Goal: Task Accomplishment & Management: Manage account settings

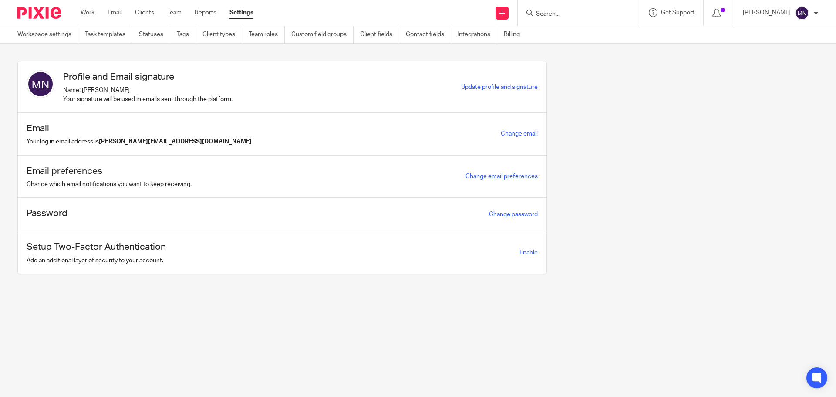
click at [533, 16] on icon at bounding box center [530, 13] width 7 height 7
click at [549, 16] on input "Search" at bounding box center [574, 14] width 78 height 8
type input "utopi"
click at [587, 36] on link at bounding box center [607, 37] width 147 height 20
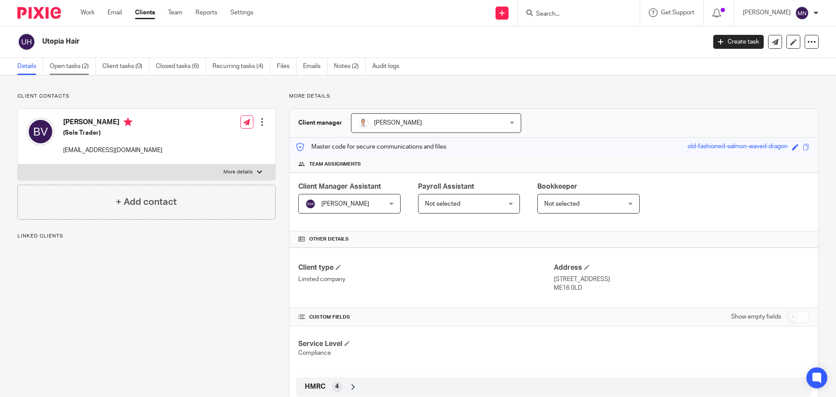
click at [83, 63] on link "Open tasks (2)" at bounding box center [73, 66] width 46 height 17
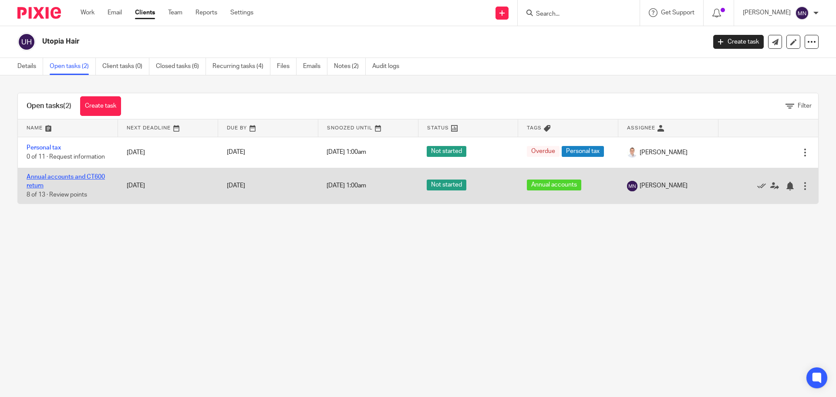
click at [84, 179] on link "Annual accounts and CT600 return" at bounding box center [66, 181] width 78 height 15
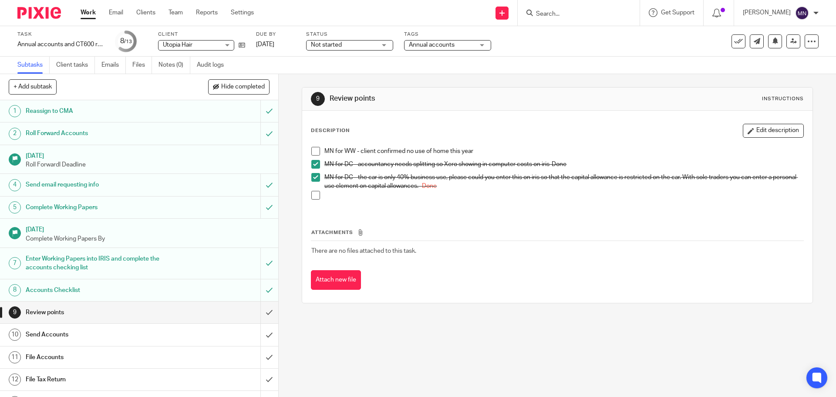
drag, startPoint x: 763, startPoint y: 133, endPoint x: 713, endPoint y: 148, distance: 52.1
click at [763, 133] on button "Edit description" at bounding box center [773, 131] width 61 height 14
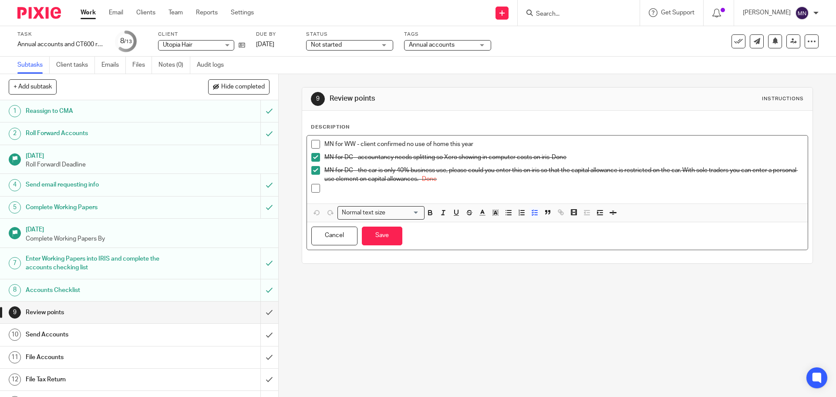
click at [375, 186] on p at bounding box center [564, 188] width 479 height 9
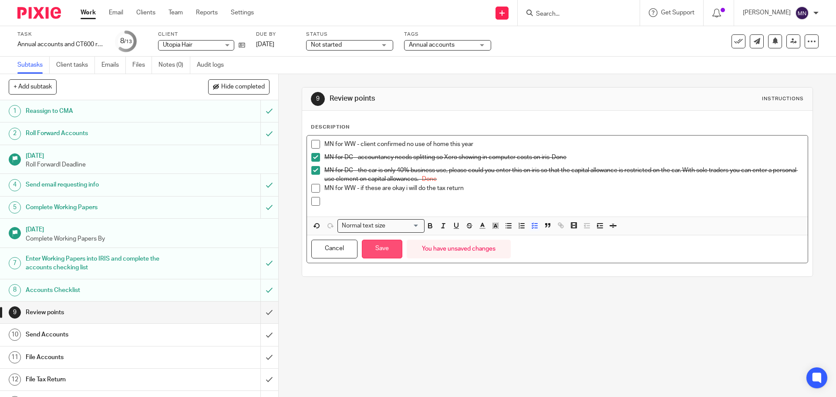
click at [376, 254] on button "Save" at bounding box center [382, 249] width 41 height 19
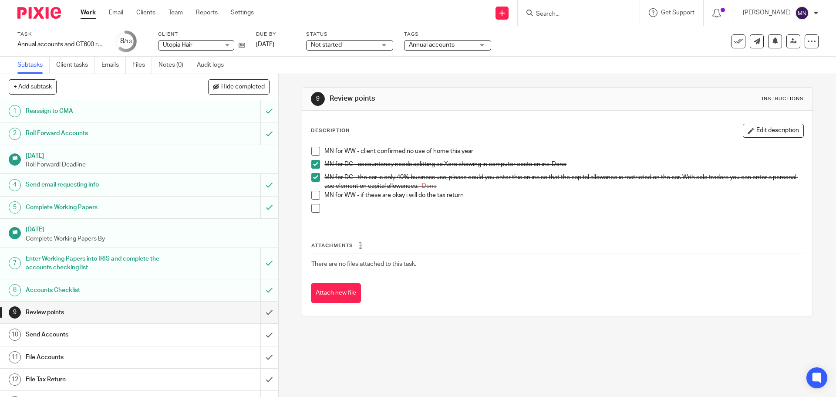
click at [373, 46] on span "Not started" at bounding box center [343, 45] width 65 height 9
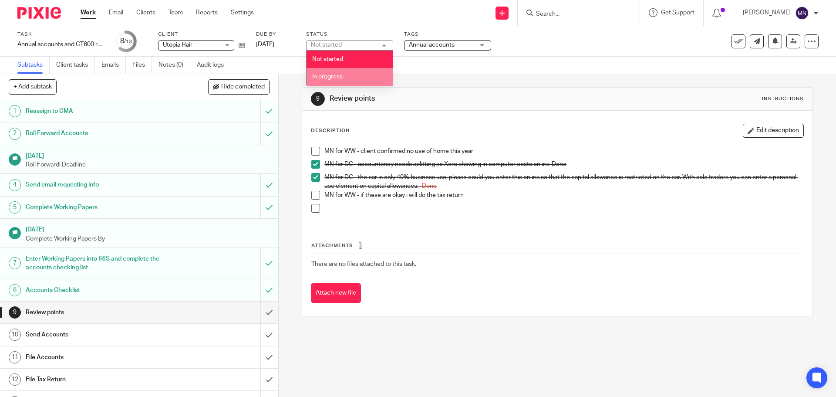
click at [371, 80] on li "In progress" at bounding box center [350, 77] width 86 height 18
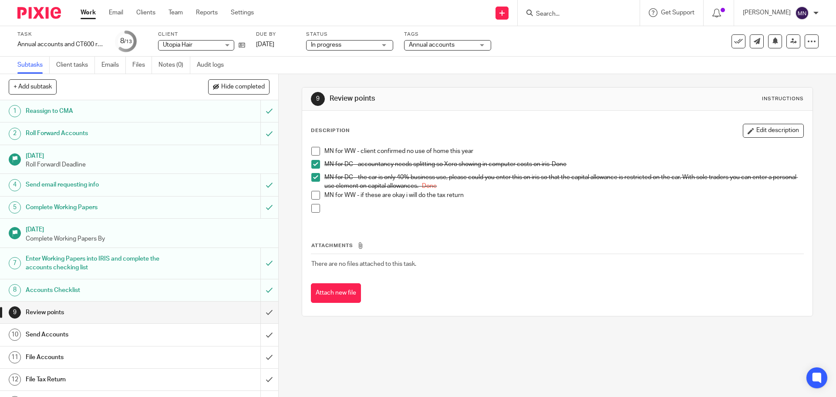
click at [446, 49] on span "Annual accounts" at bounding box center [441, 45] width 65 height 9
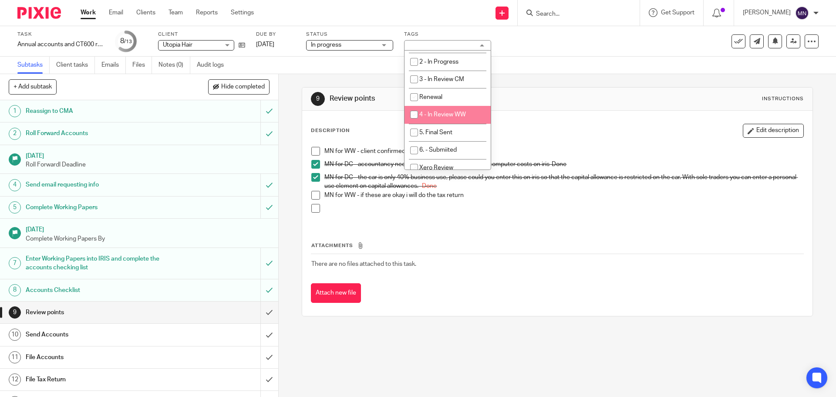
click at [456, 115] on span "4 - In Review WW" at bounding box center [442, 115] width 47 height 6
checkbox input "true"
click at [580, 92] on div "9 Review points Instructions" at bounding box center [557, 99] width 493 height 14
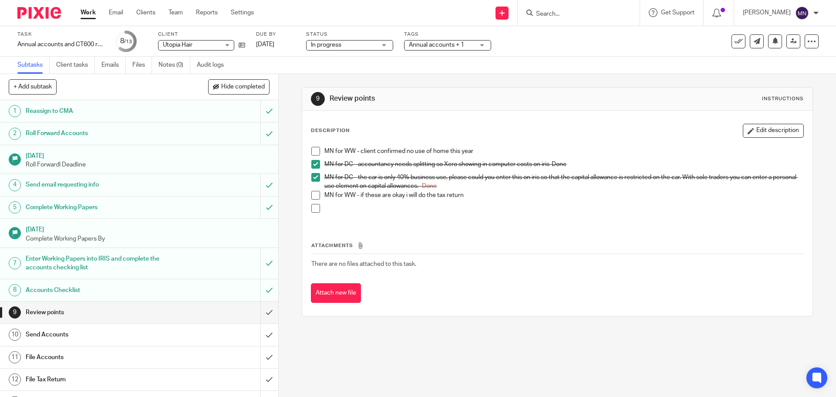
click at [779, 45] on div "See template in use Advanced task editor Copy task Make recurring Delete" at bounding box center [775, 41] width 87 height 14
click at [791, 44] on icon at bounding box center [794, 41] width 7 height 7
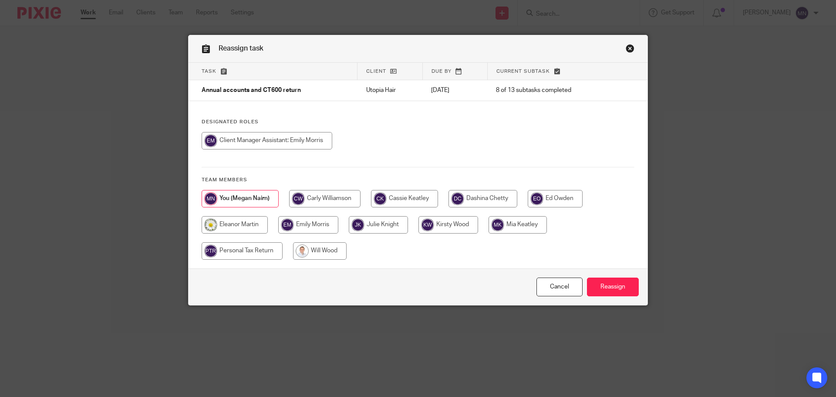
click at [332, 257] on input "radio" at bounding box center [320, 250] width 54 height 17
radio input "true"
click at [609, 291] on input "Reassign" at bounding box center [613, 286] width 52 height 19
